Goal: Task Accomplishment & Management: Use online tool/utility

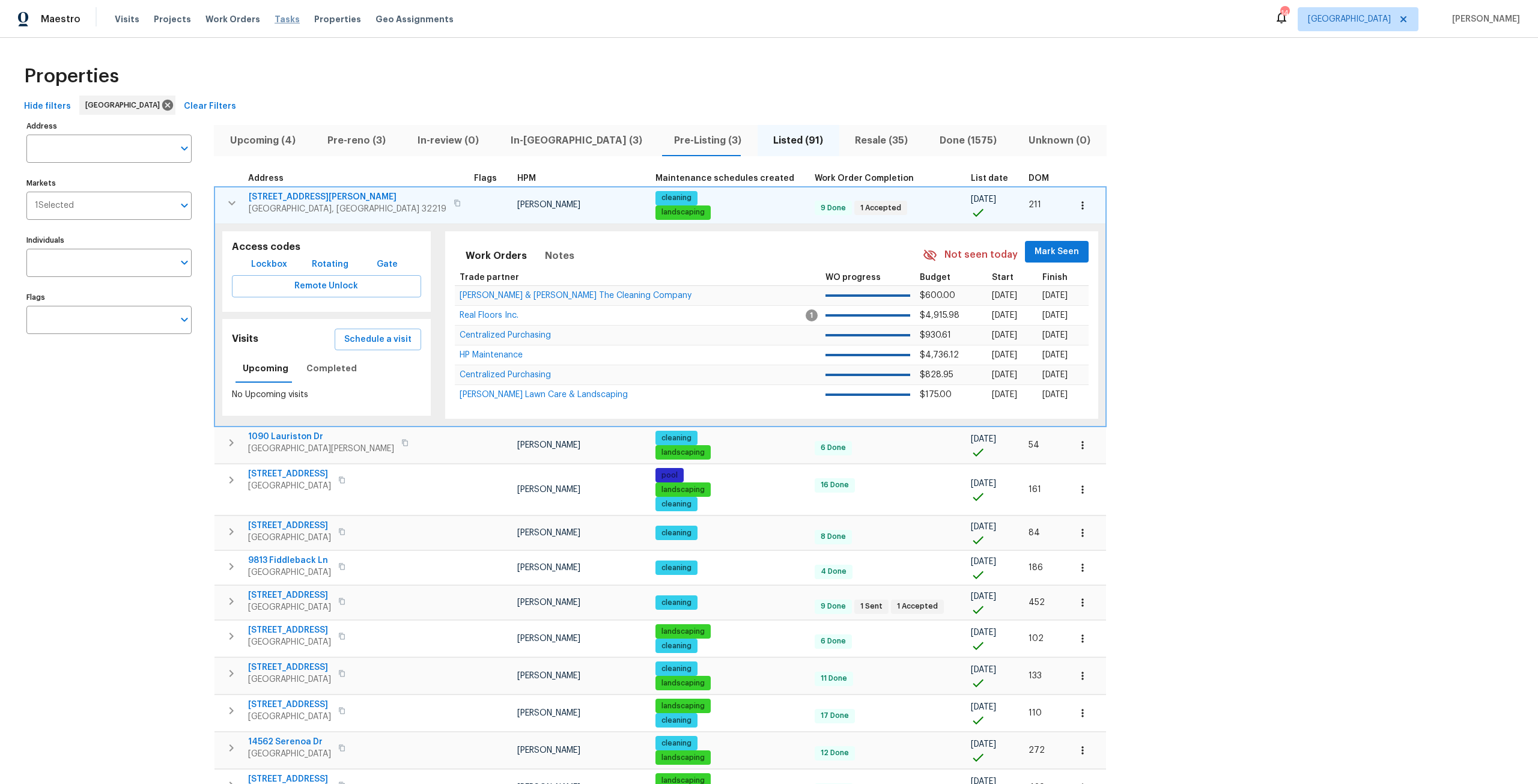
click at [284, 17] on span "Tasks" at bounding box center [287, 19] width 25 height 9
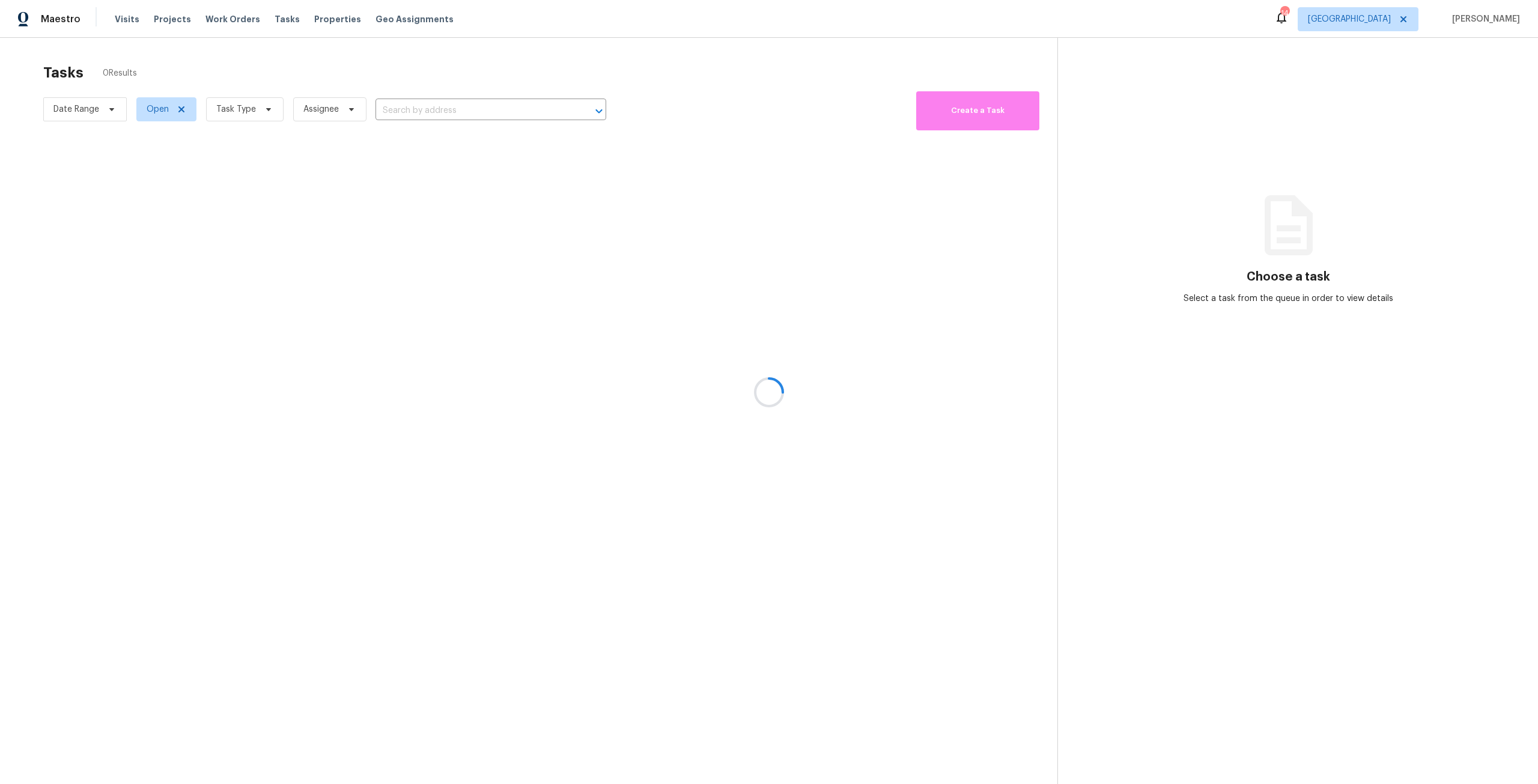
click at [258, 99] on div at bounding box center [769, 392] width 1538 height 784
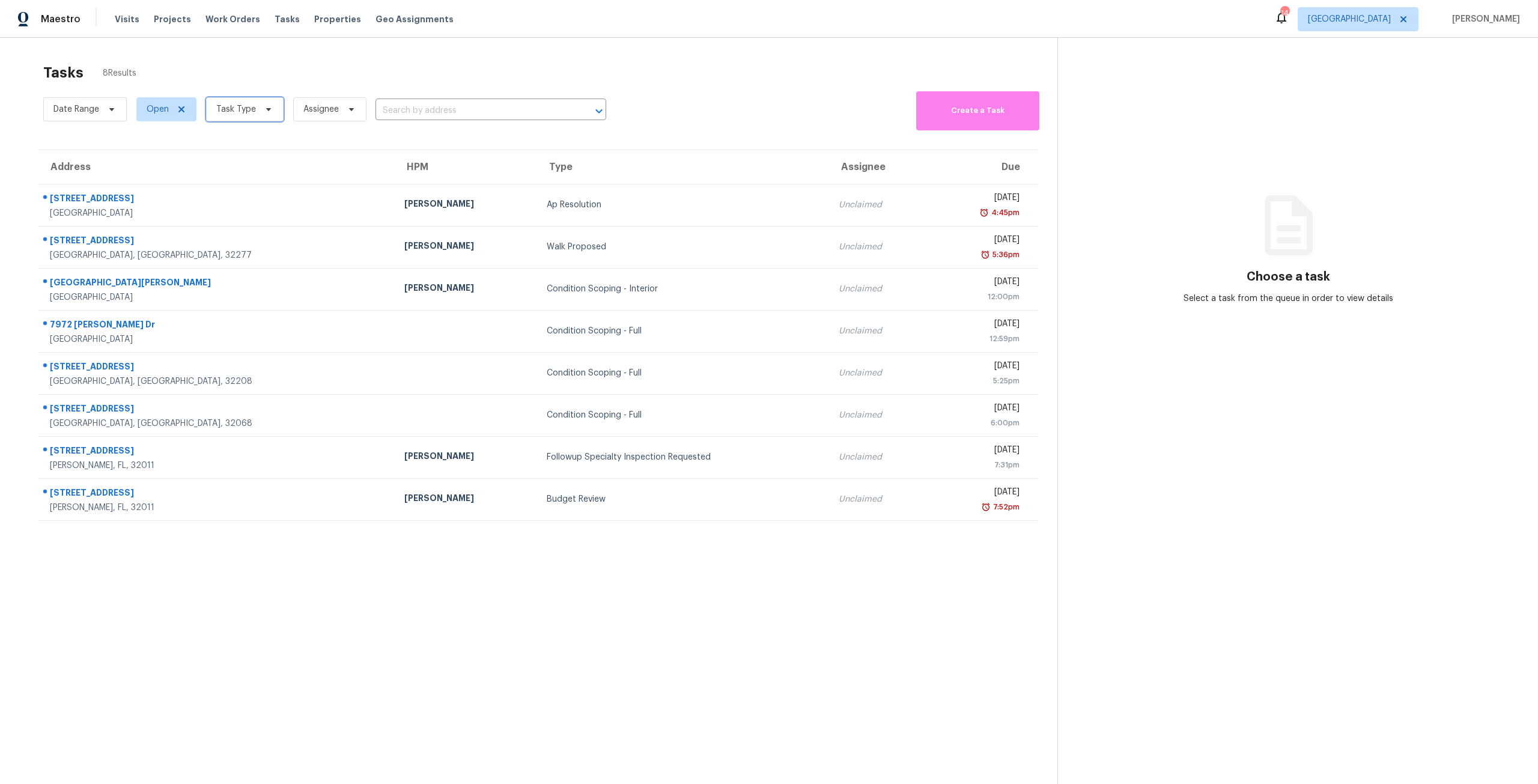
click at [261, 104] on span "Task Type" at bounding box center [245, 109] width 78 height 24
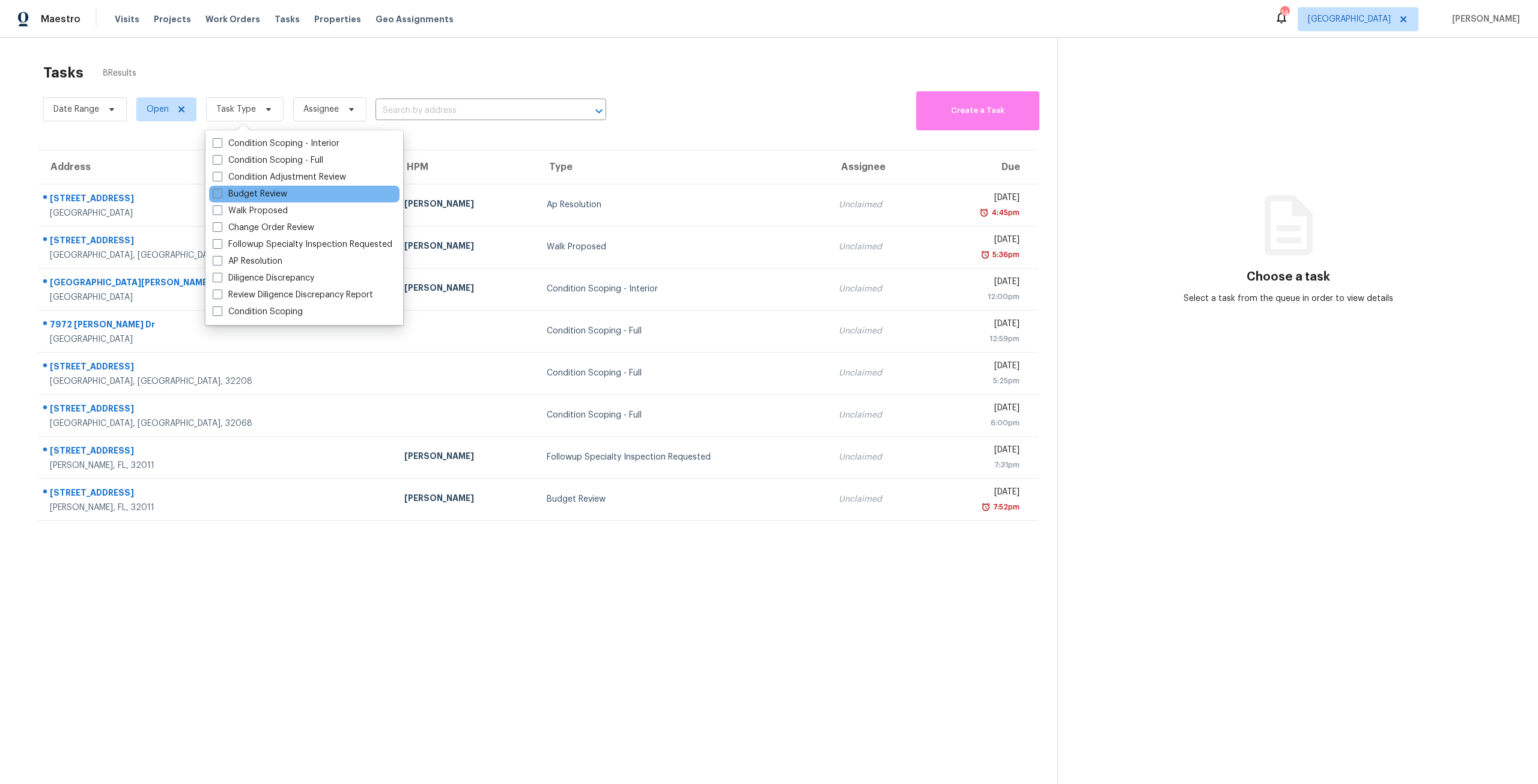
click at [276, 198] on label "Budget Review" at bounding box center [250, 193] width 75 height 12
click at [221, 196] on input "Budget Review" at bounding box center [217, 191] width 8 height 8
checkbox input "true"
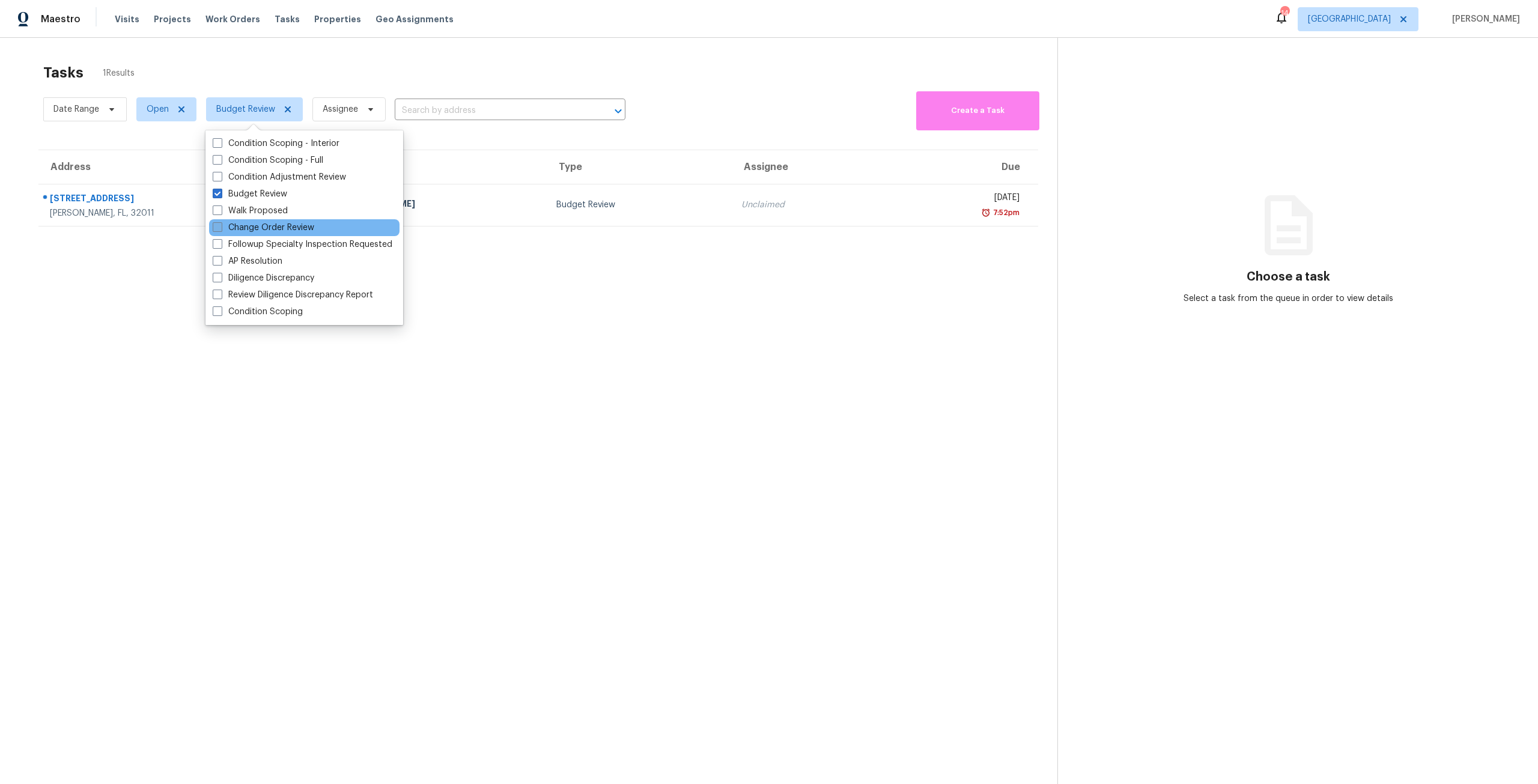
click at [290, 224] on label "Change Order Review" at bounding box center [263, 227] width 101 height 12
click at [221, 224] on input "Change Order Review" at bounding box center [217, 225] width 8 height 8
checkbox input "true"
click at [544, 53] on div "Tasks 1 Results Date Range Open Budget Review + 1 Assignee ​ Create a Task Addr…" at bounding box center [769, 430] width 1538 height 784
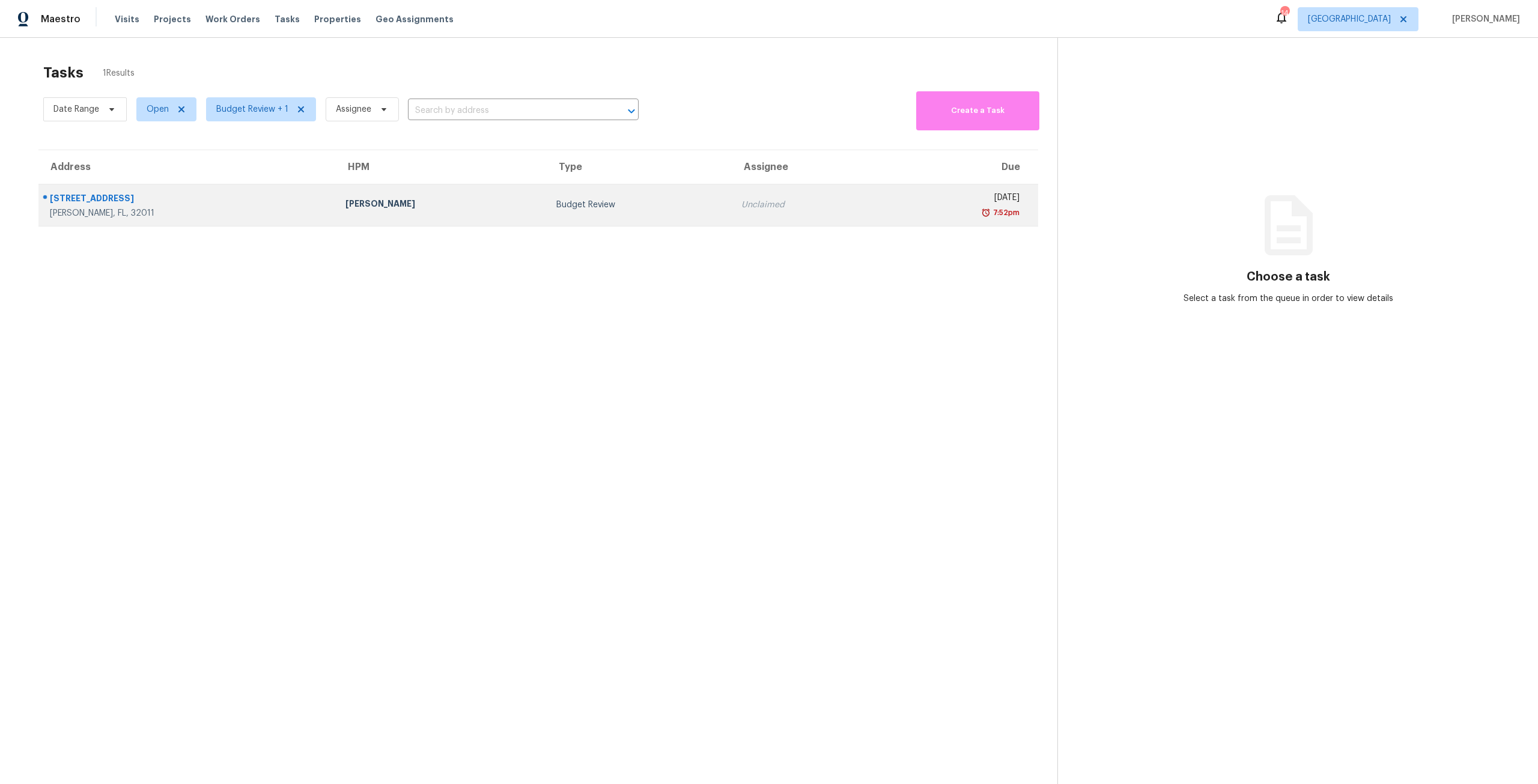
click at [732, 188] on td "Unclaimed" at bounding box center [806, 205] width 148 height 42
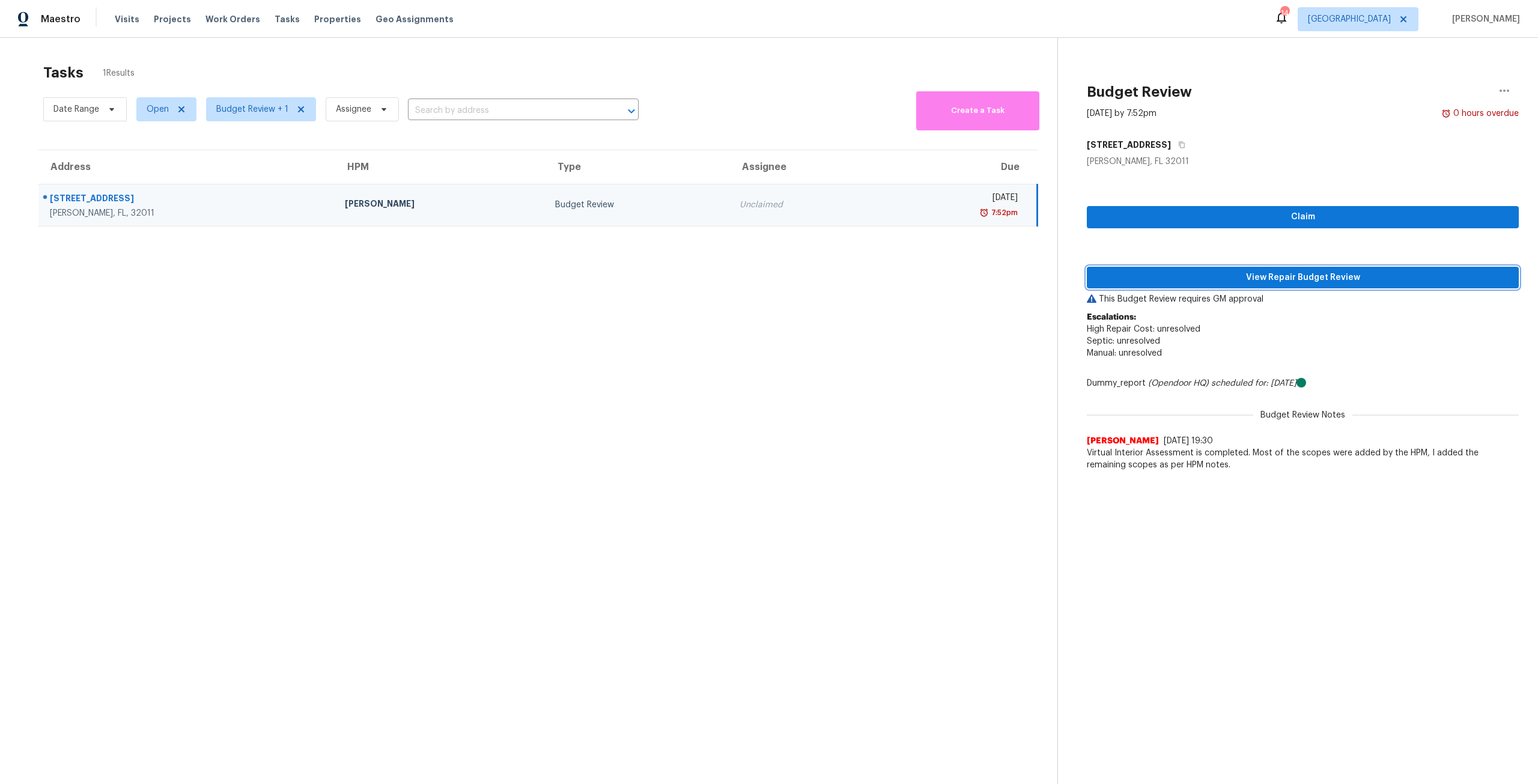
click at [1352, 286] on button "View Repair Budget Review" at bounding box center [1303, 278] width 432 height 22
